Goal: Find specific page/section: Find specific page/section

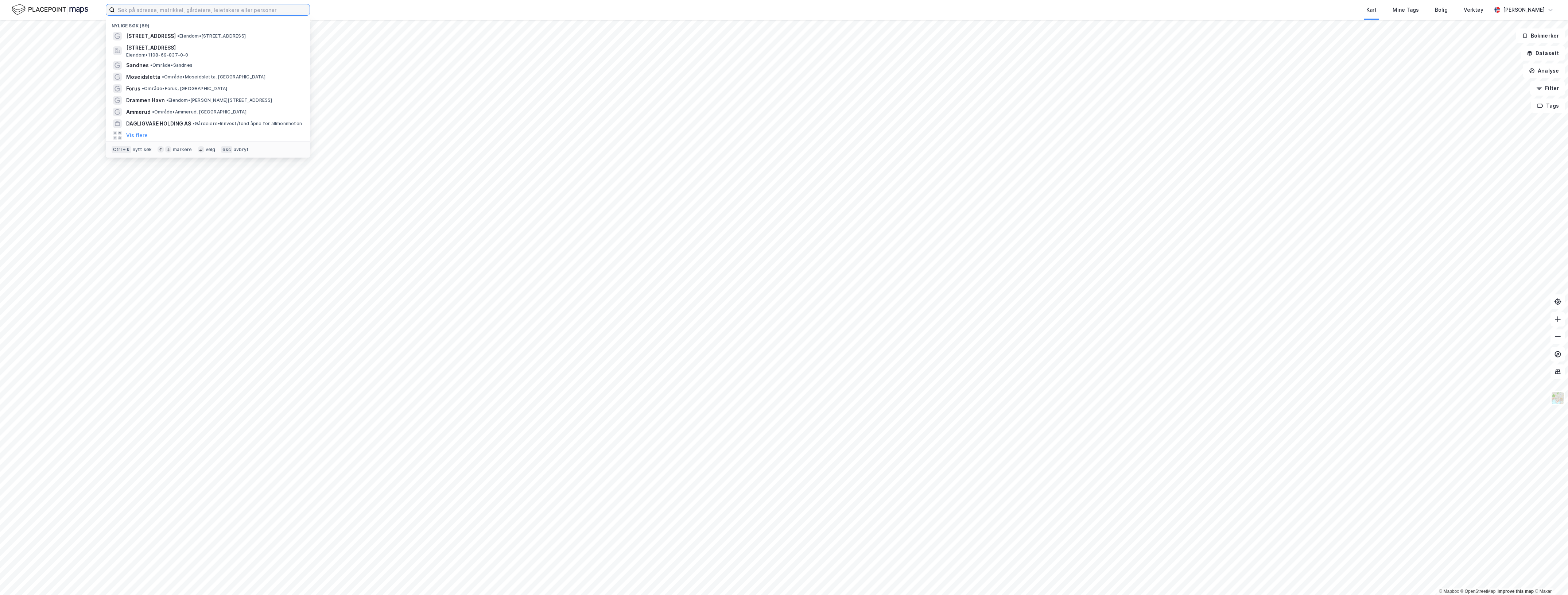
click at [161, 9] on input at bounding box center [212, 10] width 195 height 11
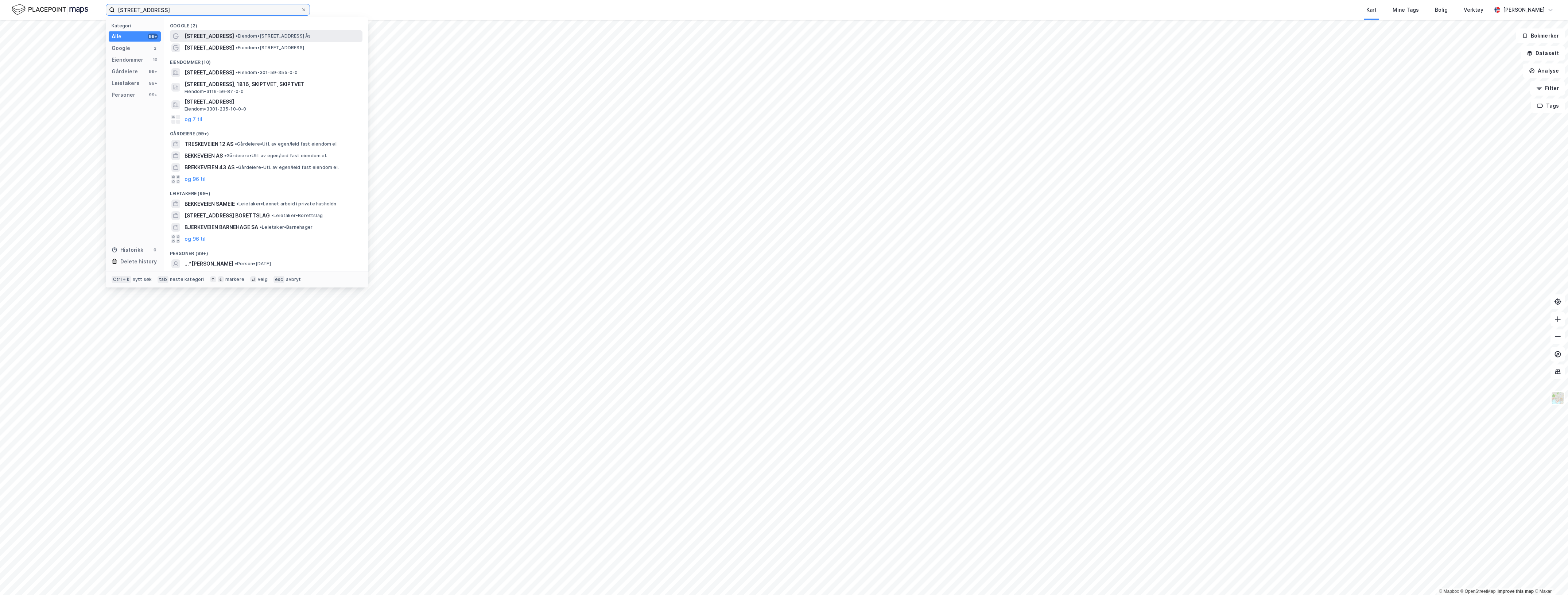
type input "[STREET_ADDRESS]"
click at [260, 38] on span "• Eiendom • [STREET_ADDRESS] Ås" at bounding box center [273, 37] width 75 height 6
